Goal: Task Accomplishment & Management: Manage account settings

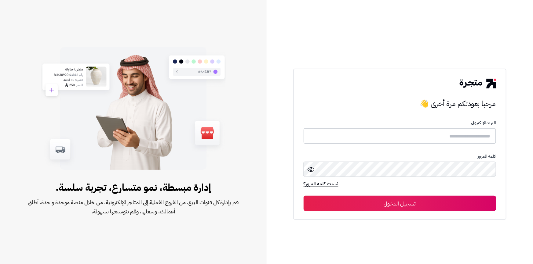
type input "******"
drag, startPoint x: 0, startPoint y: 0, endPoint x: 399, endPoint y: 206, distance: 449.1
click at [399, 206] on button "تسجيل الدخول" at bounding box center [400, 203] width 192 height 15
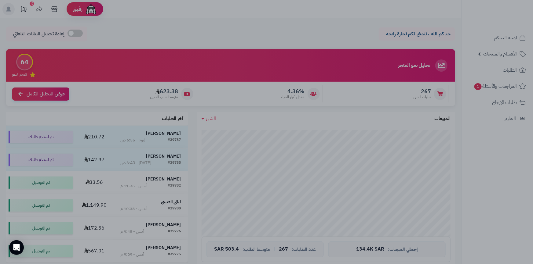
click at [498, 186] on div at bounding box center [266, 132] width 533 height 264
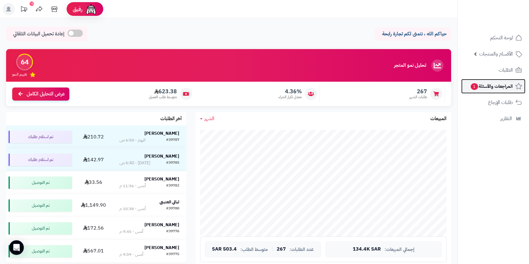
click at [498, 87] on span "المراجعات والأسئلة 1" at bounding box center [491, 86] width 43 height 9
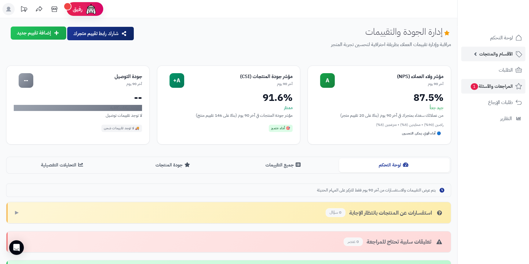
click at [495, 52] on span "الأقسام والمنتجات" at bounding box center [496, 54] width 34 height 9
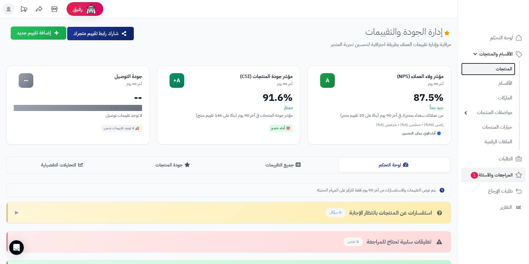
click at [495, 68] on link "المنتجات" at bounding box center [488, 69] width 54 height 13
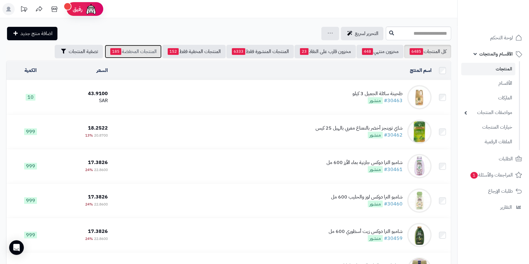
click at [137, 52] on link "المنتجات المخفضة 185" at bounding box center [133, 51] width 57 height 13
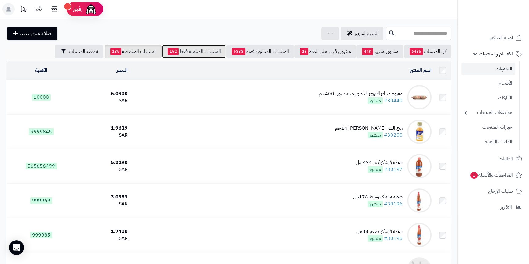
click at [189, 51] on link "المنتجات المخفية فقط 152" at bounding box center [194, 51] width 64 height 13
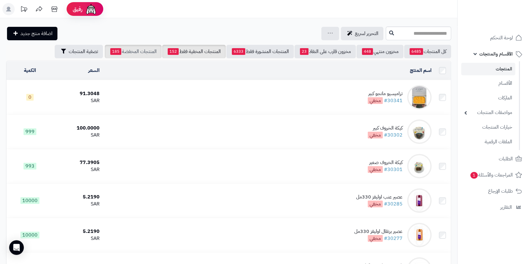
click at [132, 49] on link "المنتجات المخفضة 185" at bounding box center [133, 51] width 57 height 13
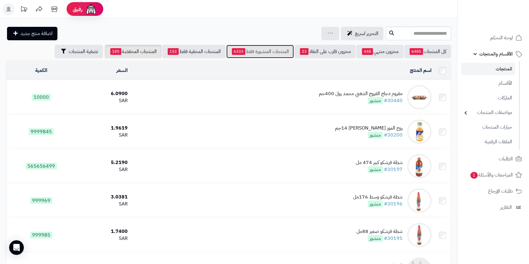
click at [264, 49] on link "المنتجات المنشورة فقط 6333" at bounding box center [259, 51] width 67 height 13
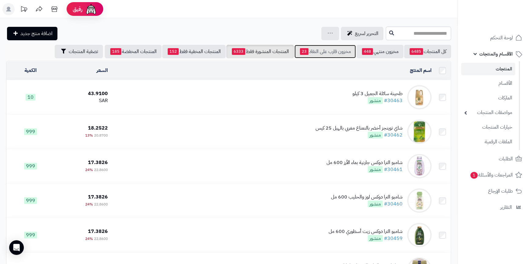
click at [333, 53] on link "مخزون قارب على النفاذ 23" at bounding box center [324, 51] width 61 height 13
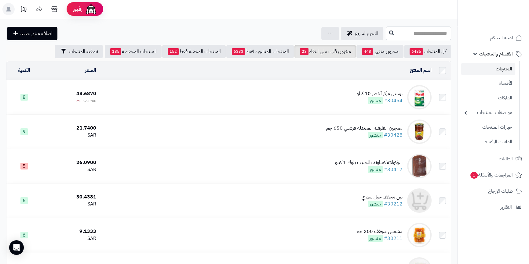
click at [282, 95] on td "برسيل مركز أخضر 10 كيلو #30454 منشور" at bounding box center [266, 97] width 335 height 34
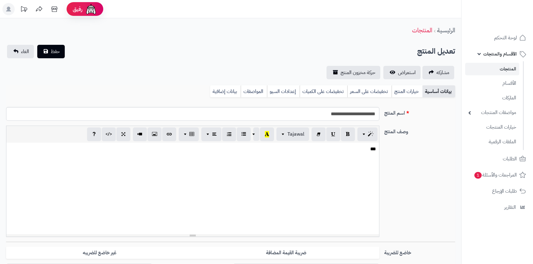
select select
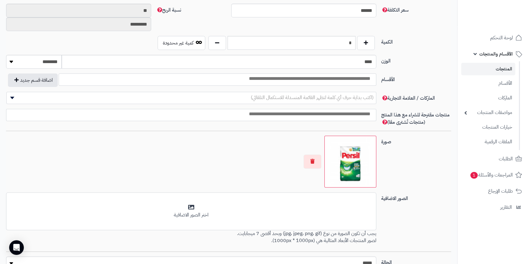
scroll to position [337, 0]
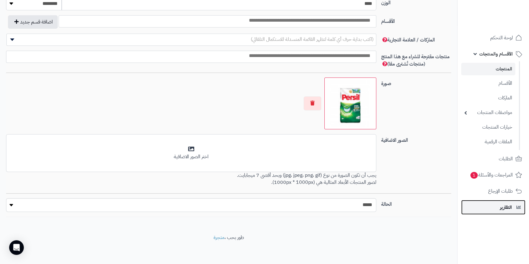
click at [504, 206] on span "التقارير" at bounding box center [506, 207] width 12 height 9
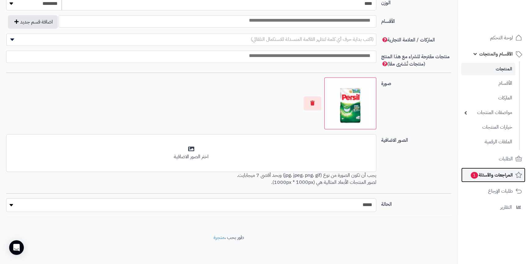
click at [504, 174] on span "المراجعات والأسئلة 1" at bounding box center [491, 175] width 43 height 9
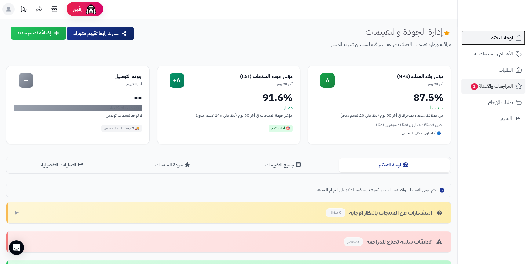
click at [492, 37] on span "لوحة التحكم" at bounding box center [501, 38] width 22 height 9
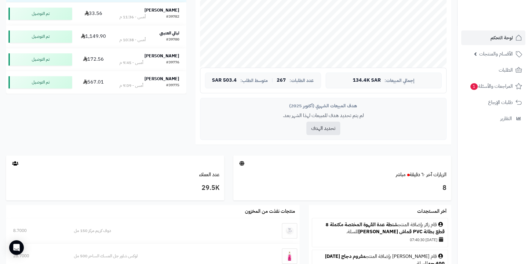
scroll to position [156, 0]
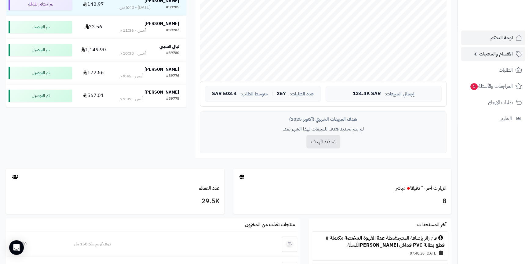
click at [485, 53] on span "الأقسام والمنتجات" at bounding box center [496, 54] width 34 height 9
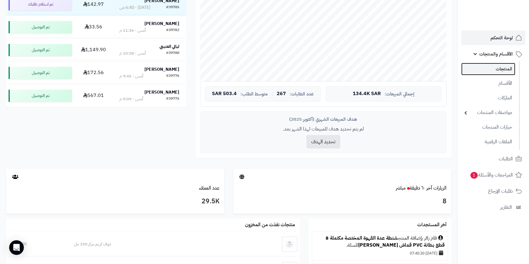
click at [502, 72] on link "المنتجات" at bounding box center [488, 69] width 54 height 13
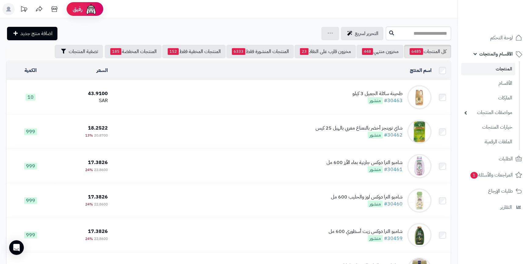
click at [7, 9] on rect at bounding box center [8, 9] width 12 height 12
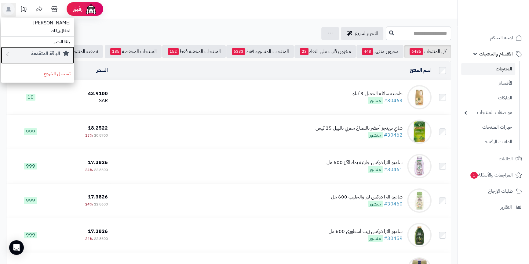
click at [45, 55] on small "الباقة المتقدمة" at bounding box center [45, 53] width 29 height 7
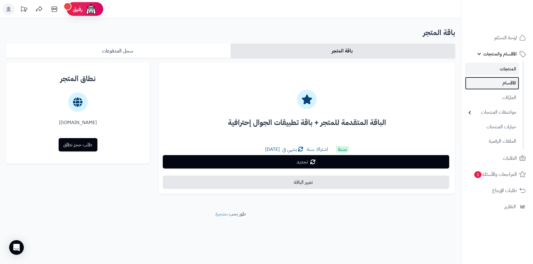
click at [509, 83] on link "الأقسام" at bounding box center [492, 83] width 54 height 13
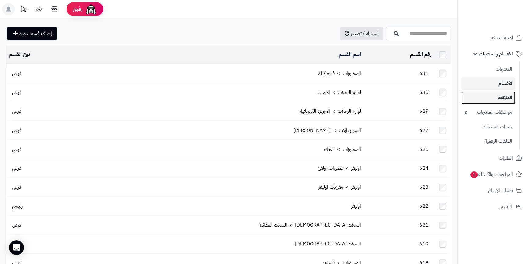
click at [499, 97] on link "الماركات" at bounding box center [488, 98] width 54 height 13
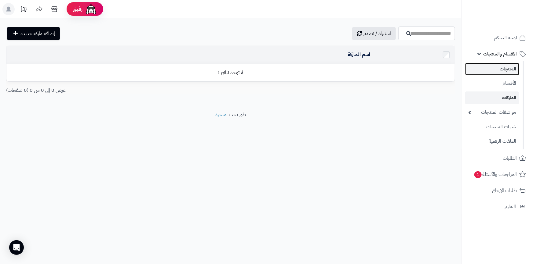
click at [503, 69] on link "المنتجات" at bounding box center [492, 69] width 54 height 13
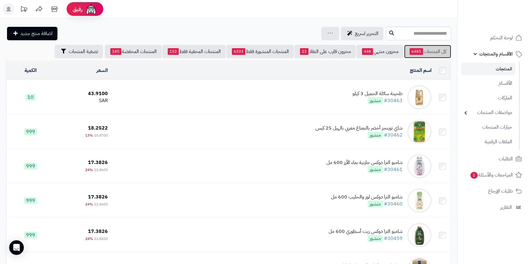
click at [433, 53] on link "كل المنتجات 6485" at bounding box center [427, 51] width 47 height 13
click at [388, 53] on link "مخزون منتهي 448" at bounding box center [379, 51] width 47 height 13
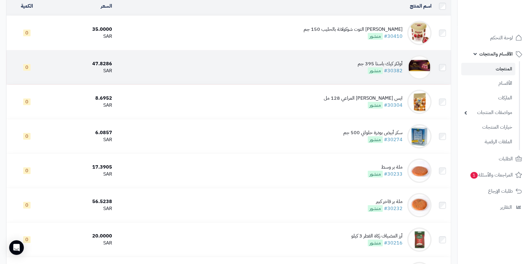
scroll to position [27, 0]
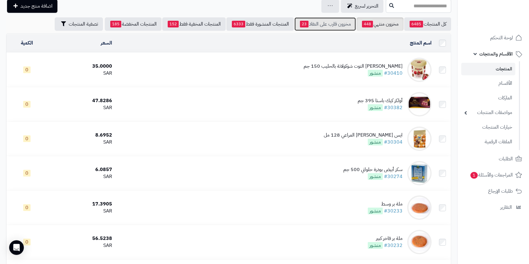
click at [333, 25] on link "مخزون قارب على النفاذ 23" at bounding box center [324, 23] width 61 height 13
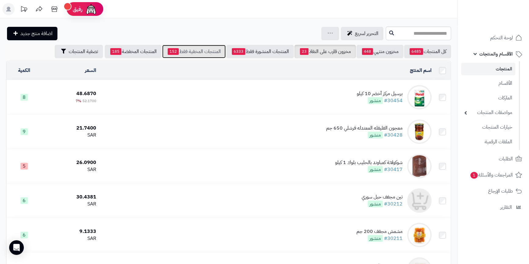
click at [198, 52] on link "المنتجات المخفية فقط 152" at bounding box center [194, 51] width 64 height 13
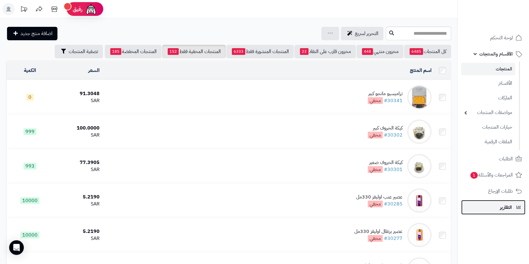
click at [508, 205] on span "التقارير" at bounding box center [506, 207] width 12 height 9
